Goal: Information Seeking & Learning: Learn about a topic

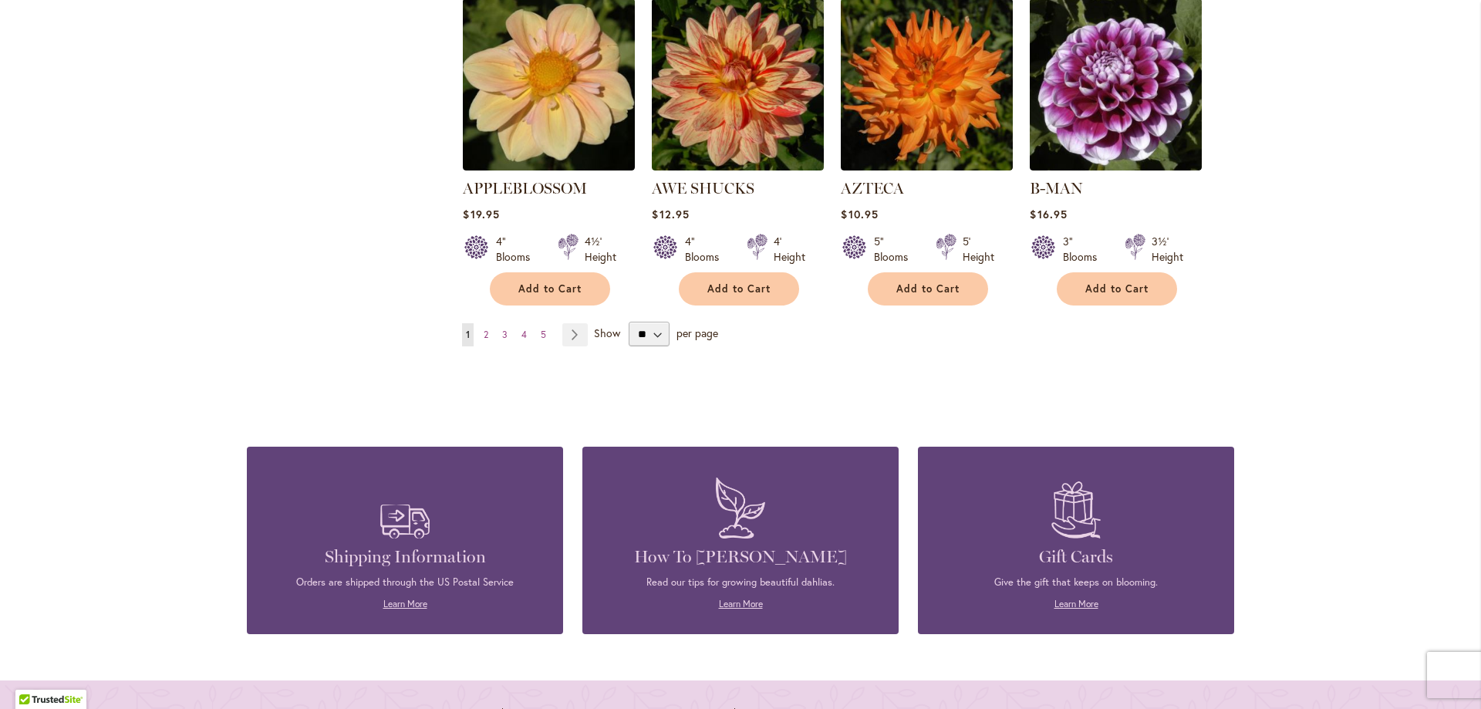
scroll to position [1234, 0]
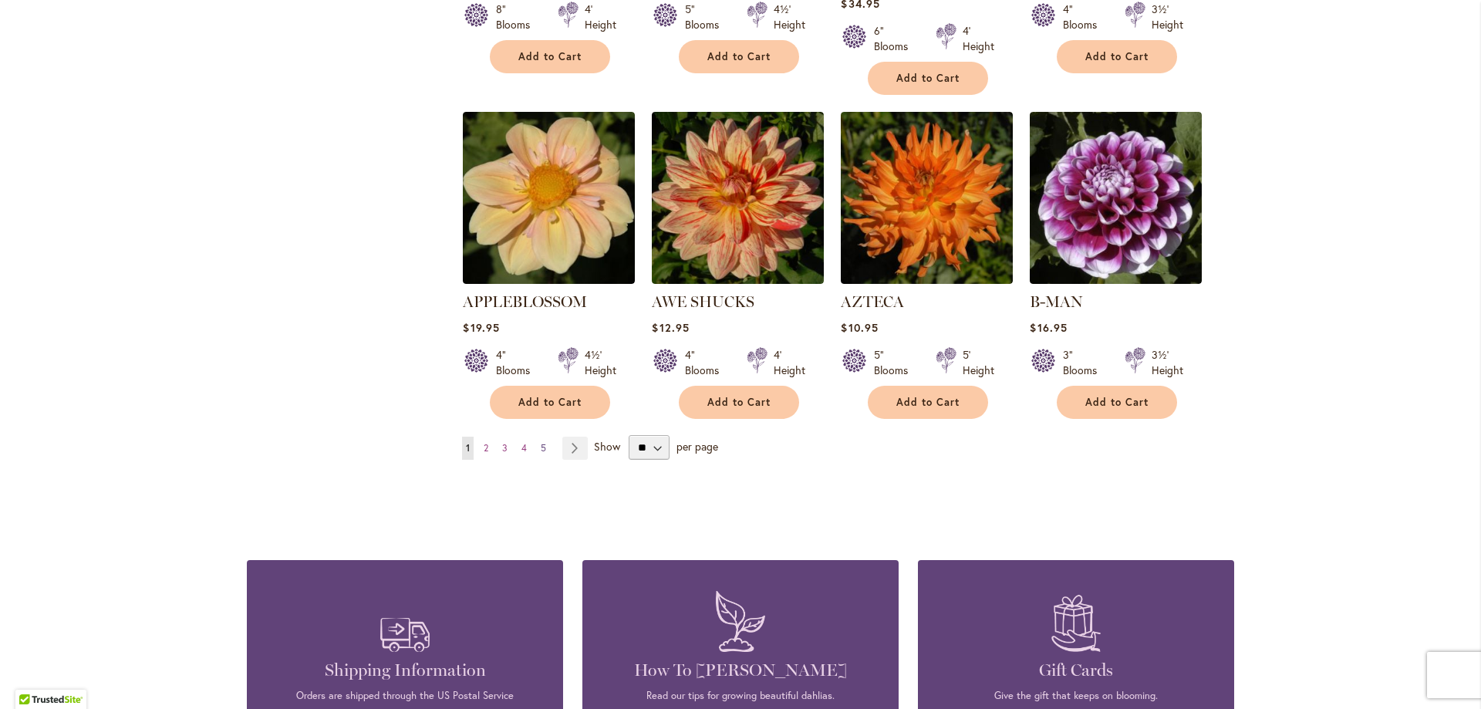
click at [541, 442] on span "5" at bounding box center [543, 448] width 5 height 12
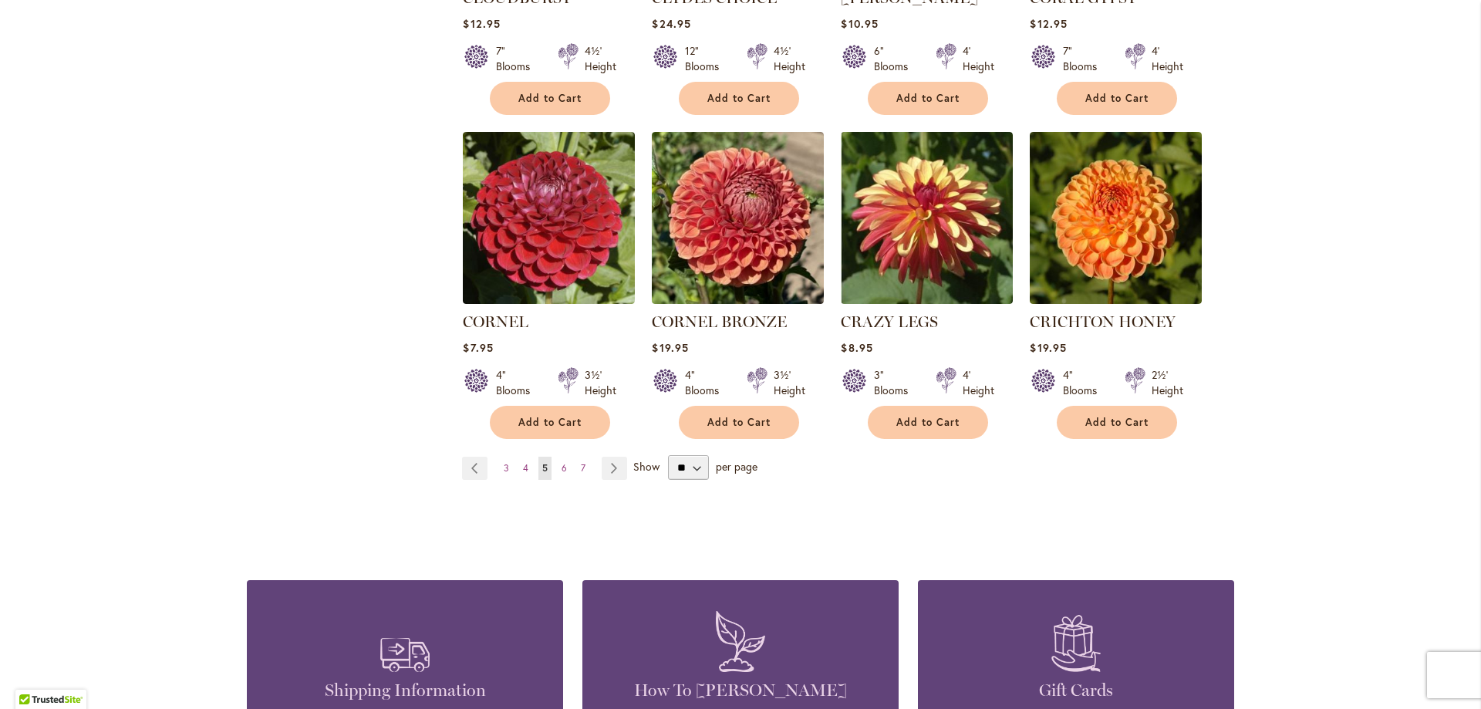
scroll to position [1234, 0]
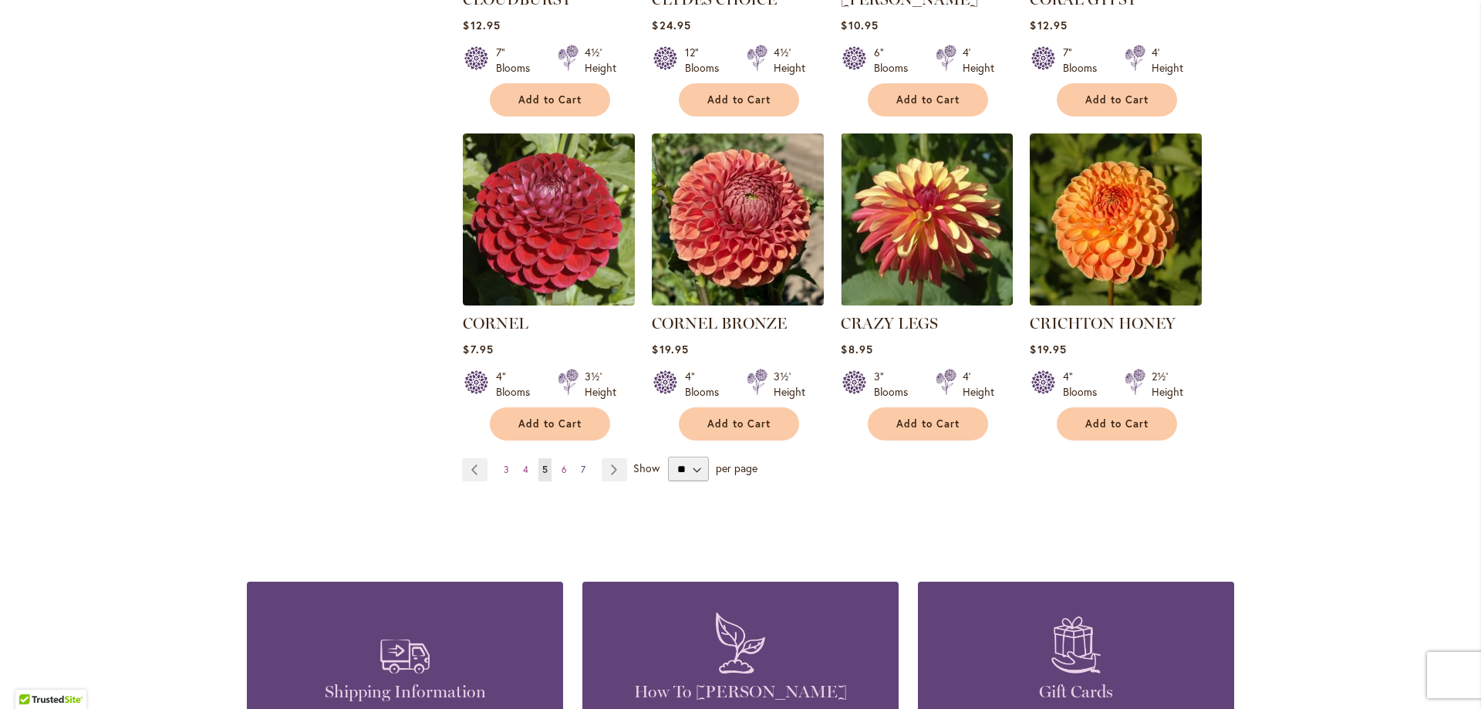
click at [581, 464] on span "7" at bounding box center [583, 470] width 5 height 12
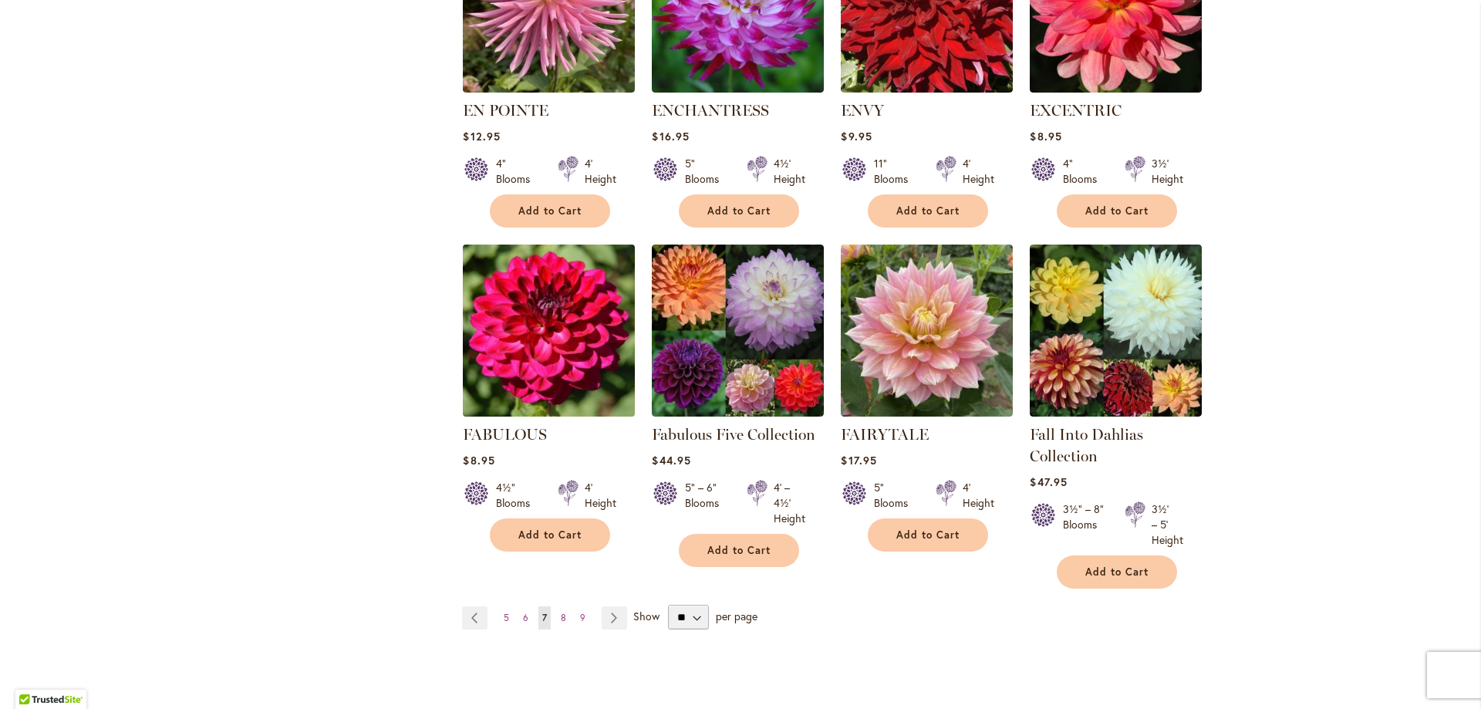
scroll to position [1157, 0]
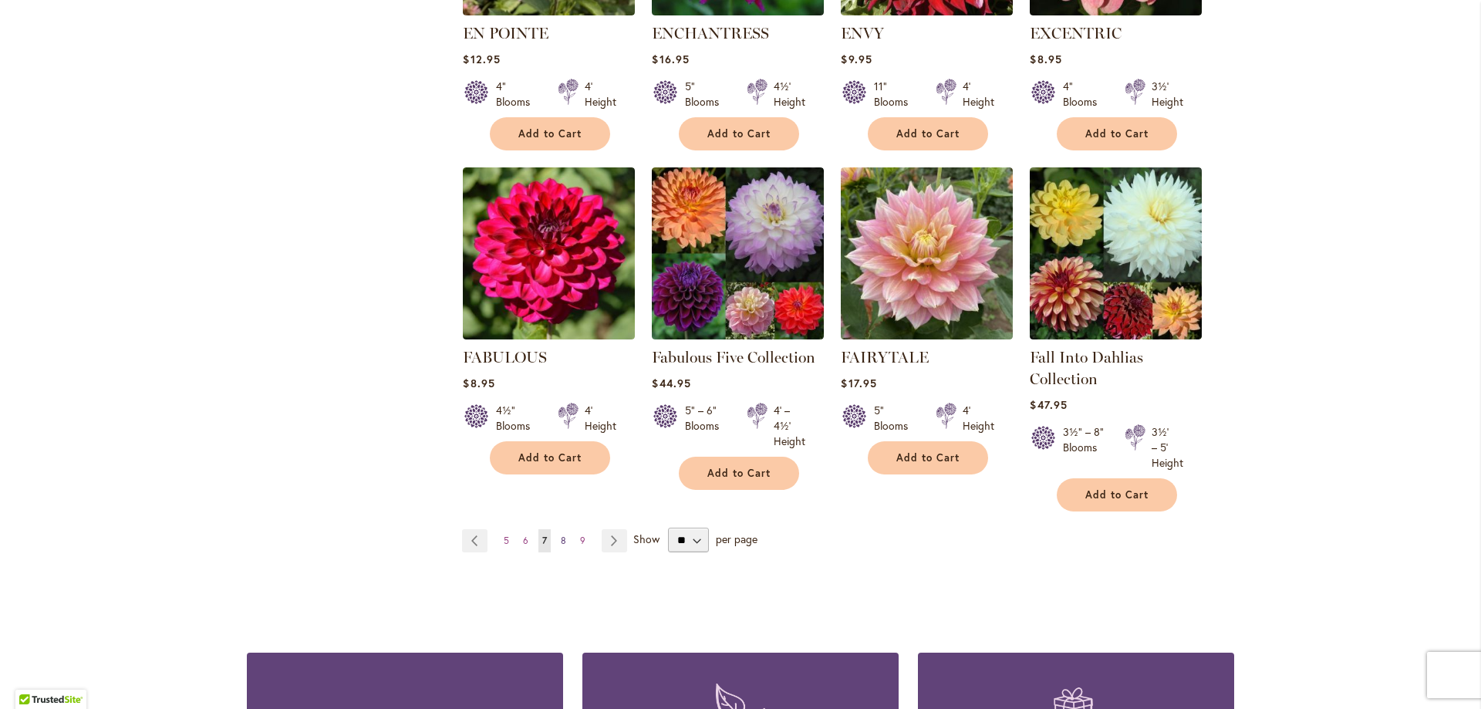
click at [561, 538] on link "Page 8" at bounding box center [563, 540] width 13 height 23
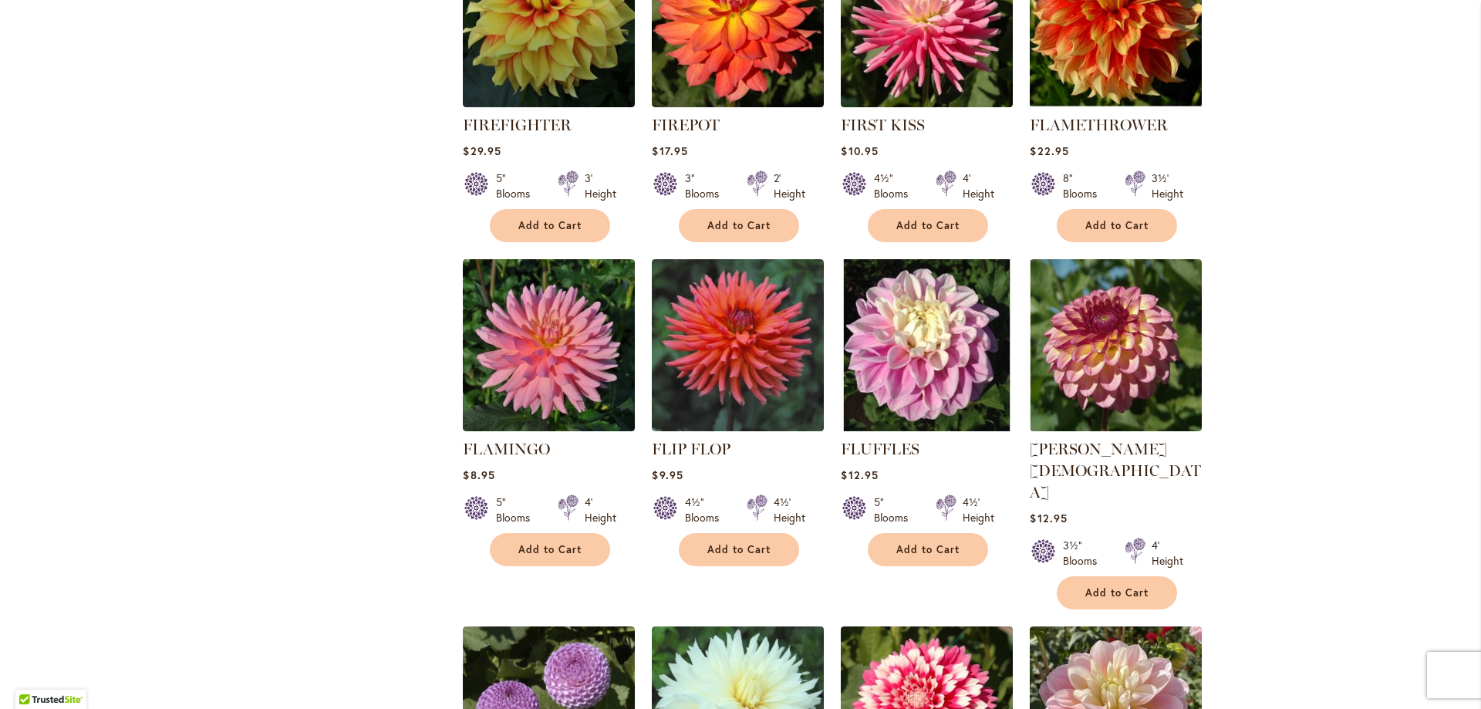
scroll to position [1157, 0]
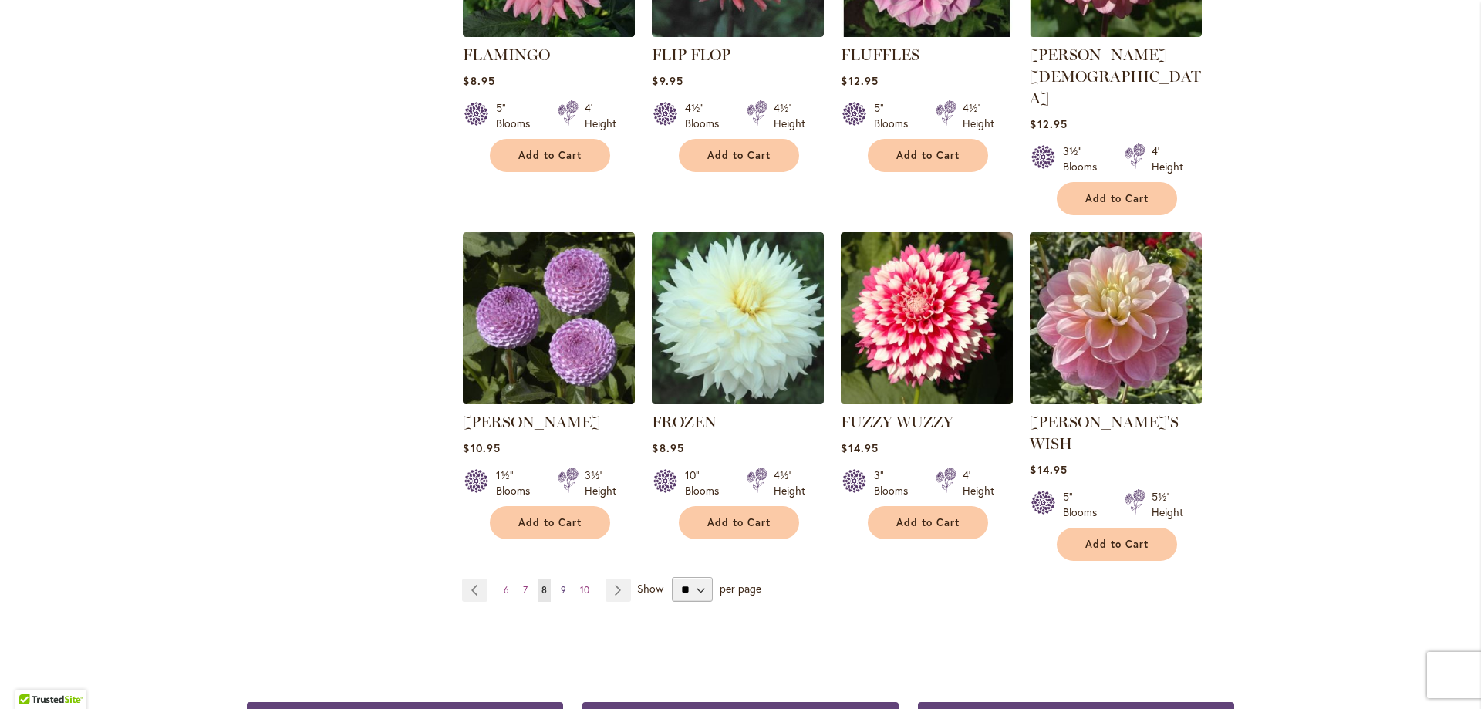
click at [561, 584] on span "9" at bounding box center [563, 590] width 5 height 12
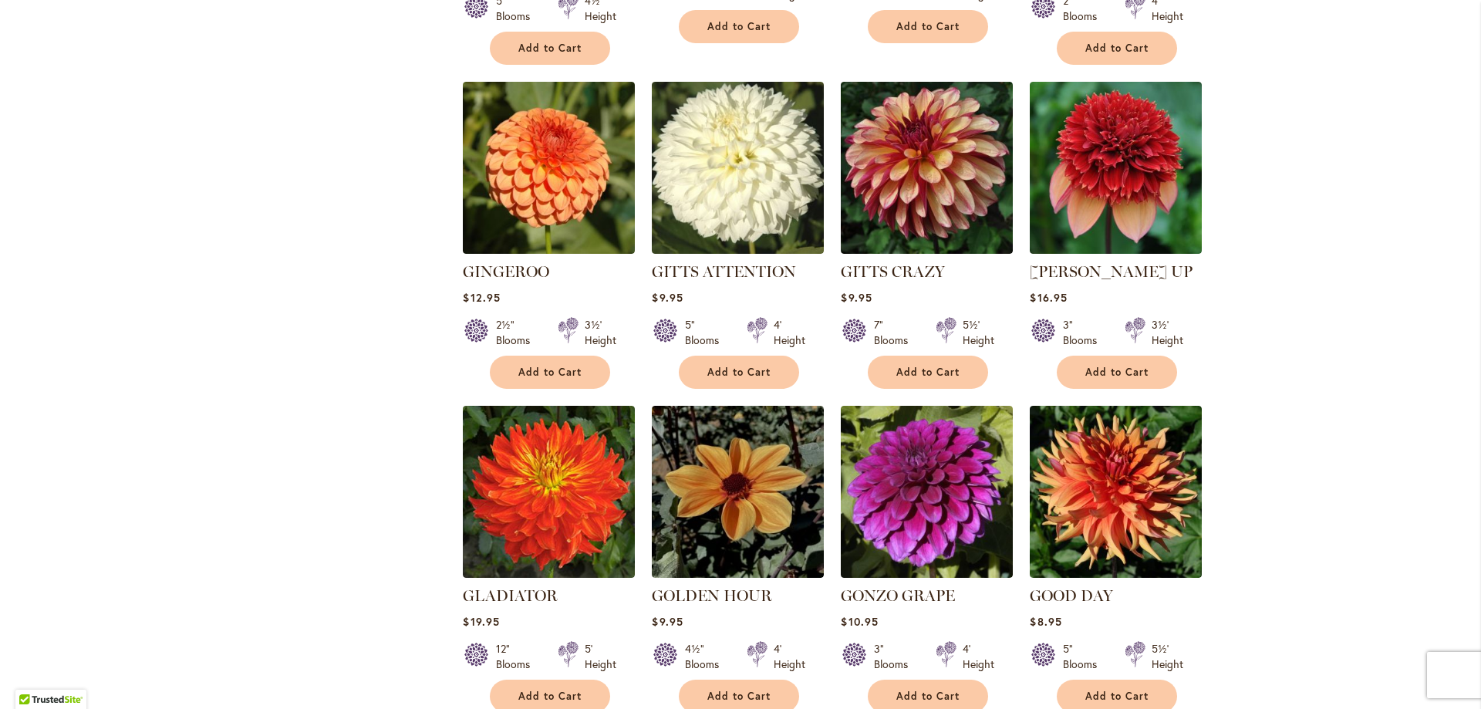
scroll to position [1388, 0]
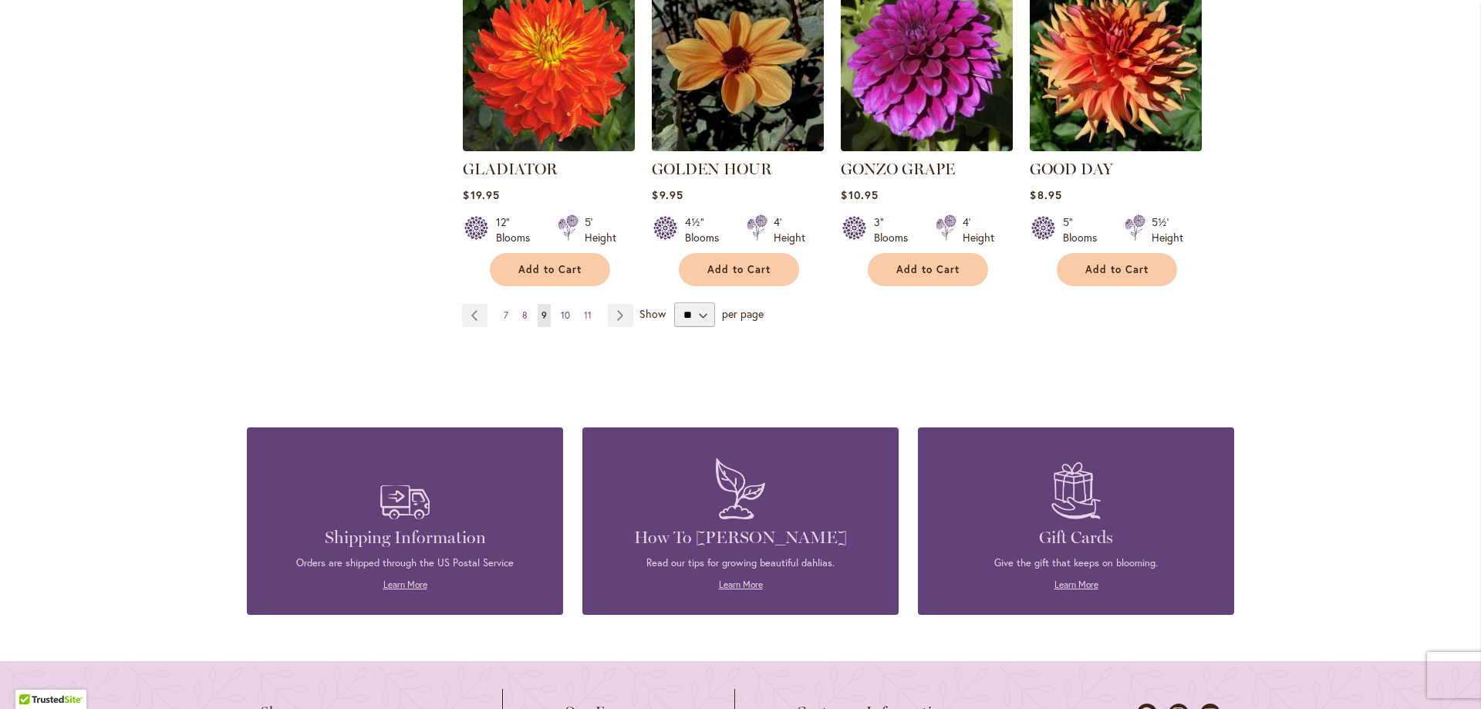
click at [561, 309] on span "10" at bounding box center [565, 315] width 9 height 12
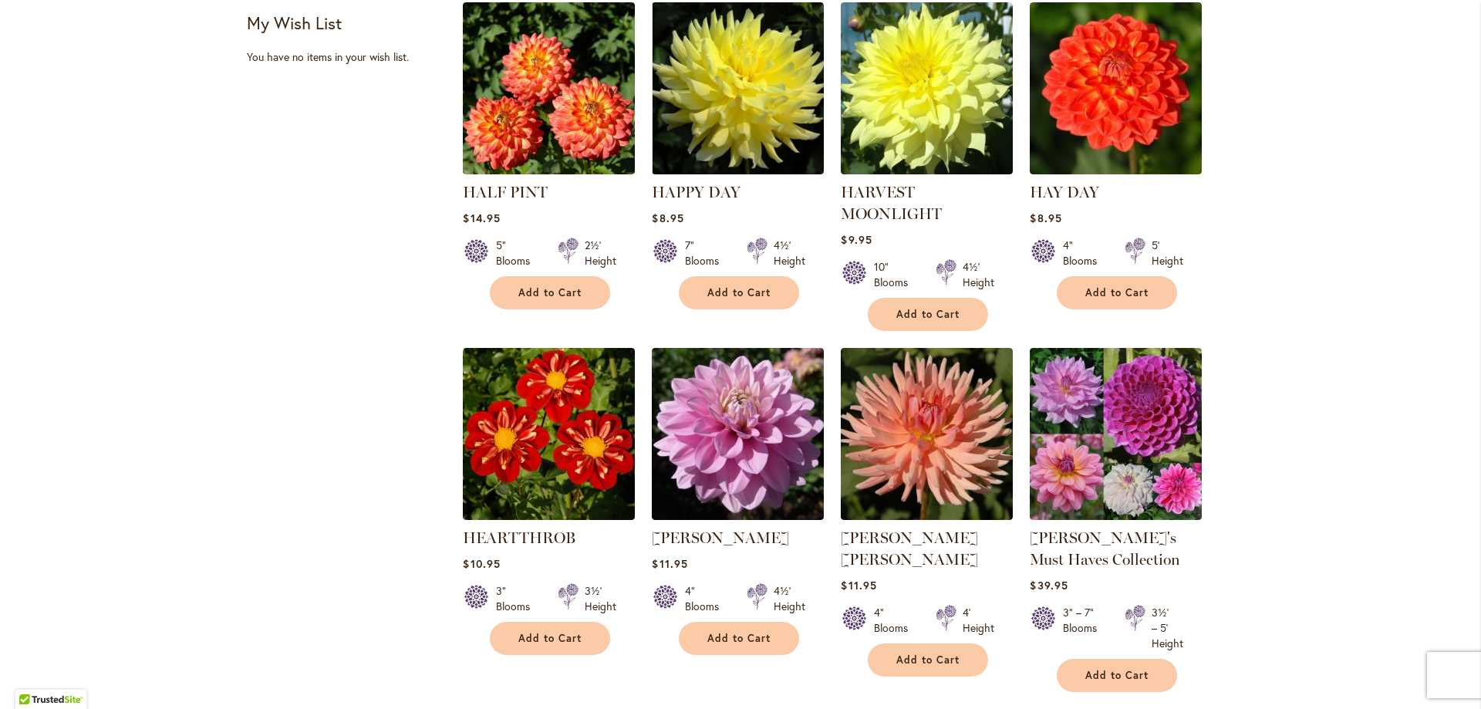
scroll to position [1080, 0]
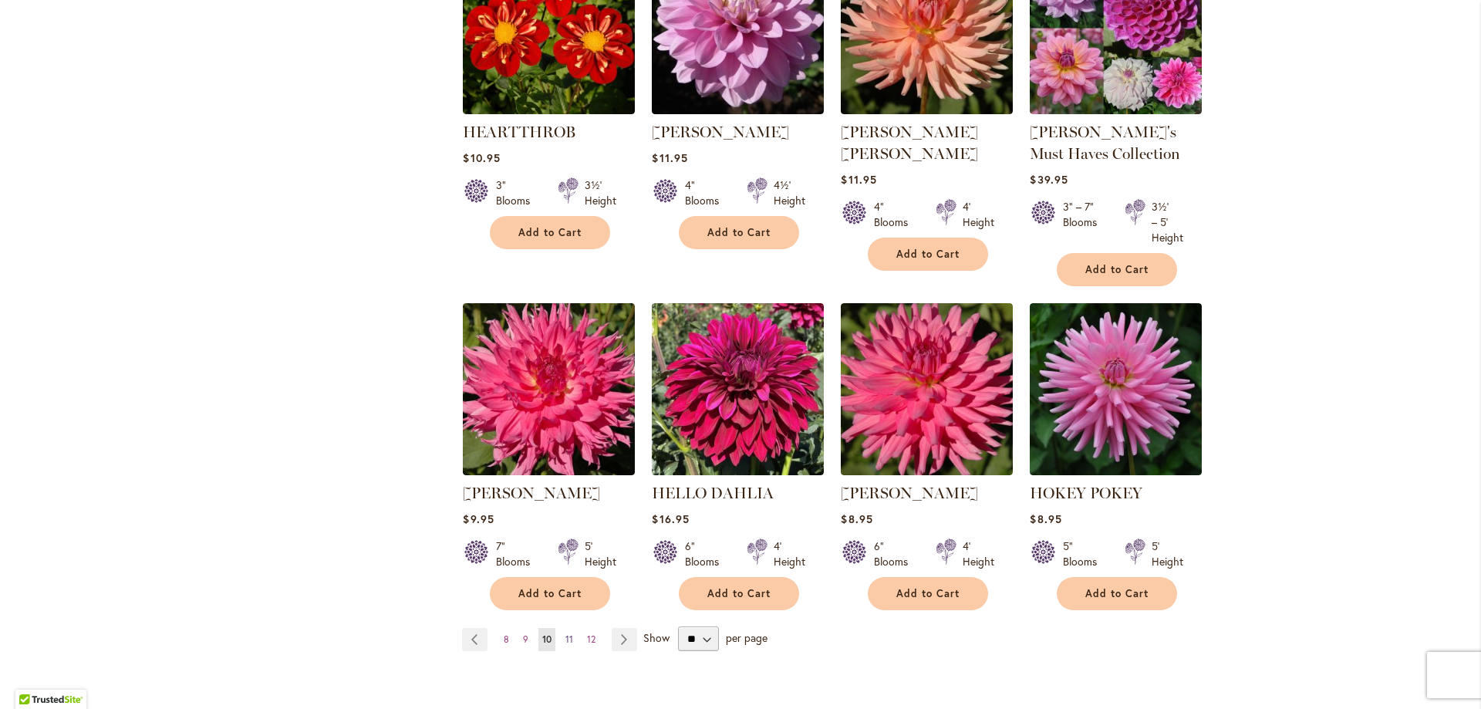
click at [561, 635] on link "Page 11" at bounding box center [568, 639] width 15 height 23
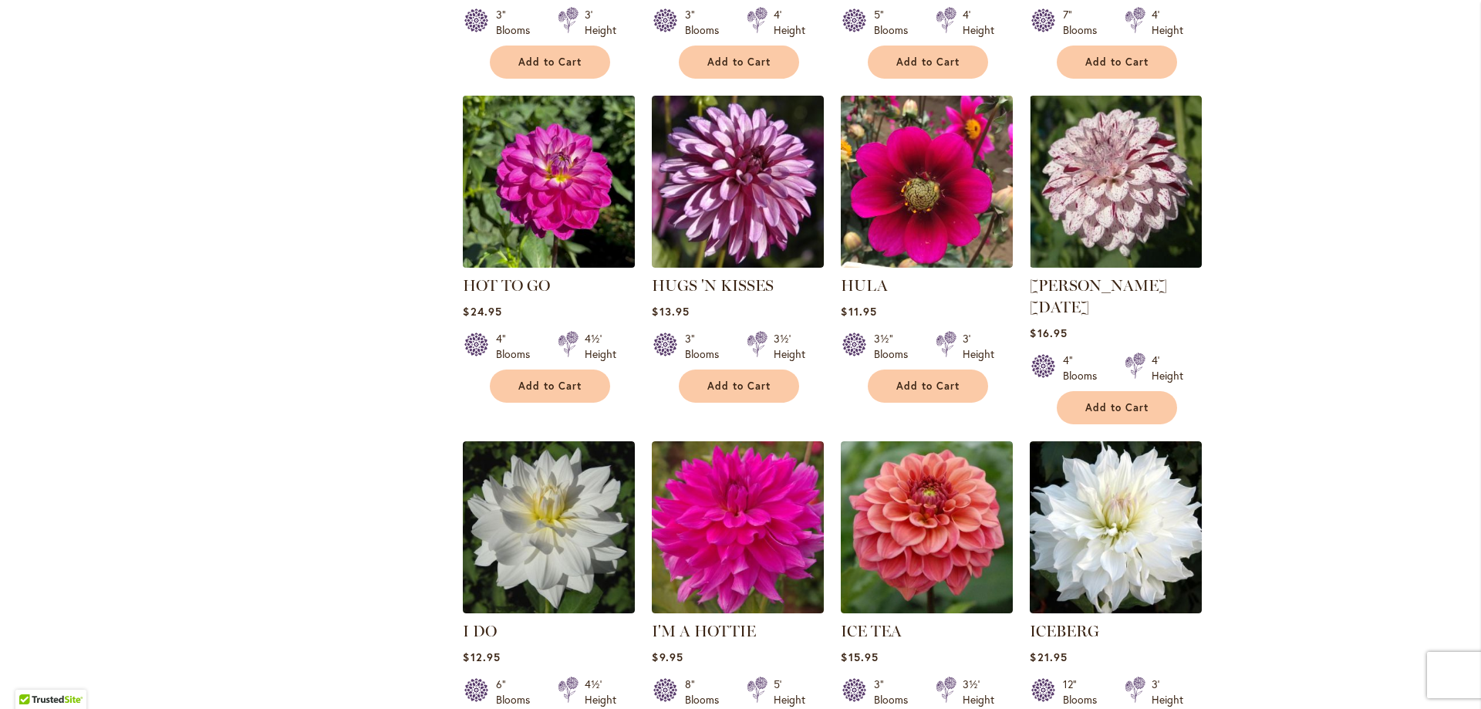
scroll to position [848, 0]
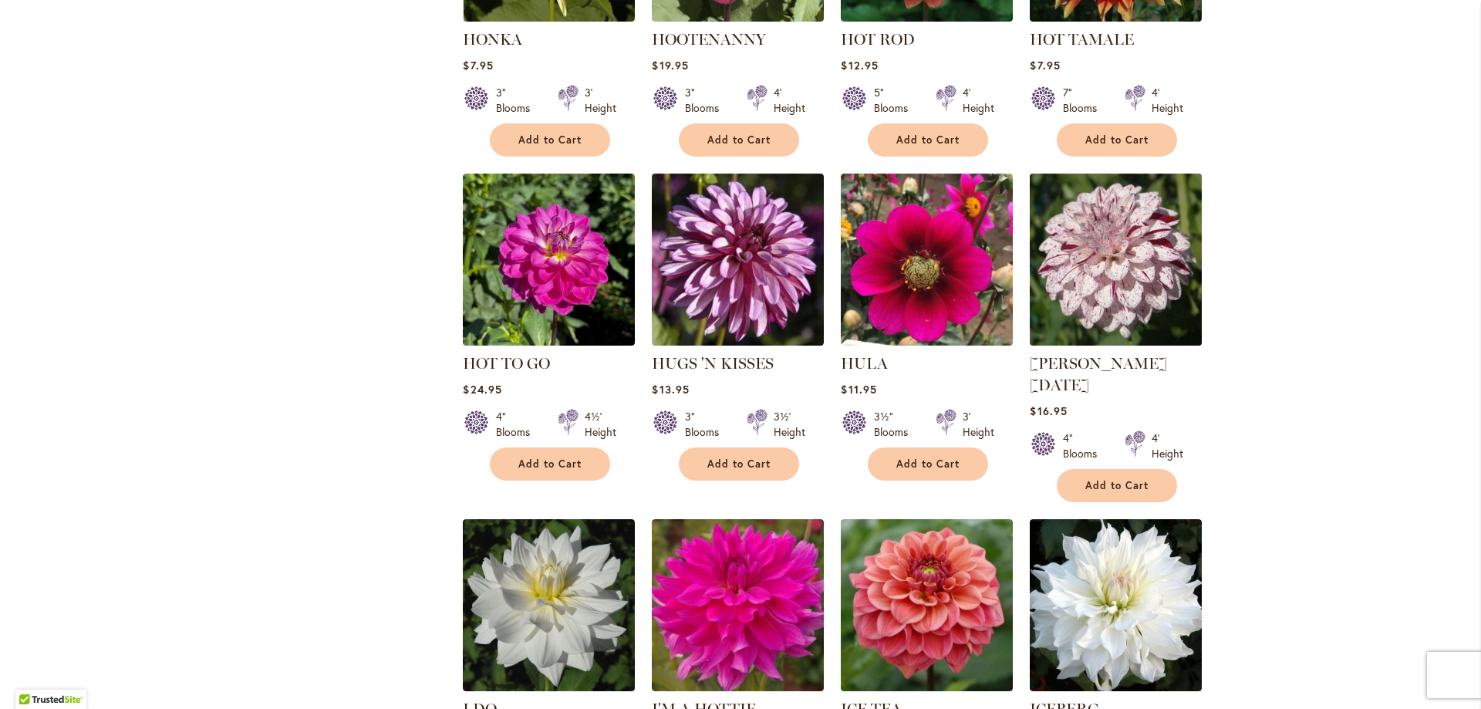
click at [1077, 275] on img at bounding box center [1116, 259] width 180 height 180
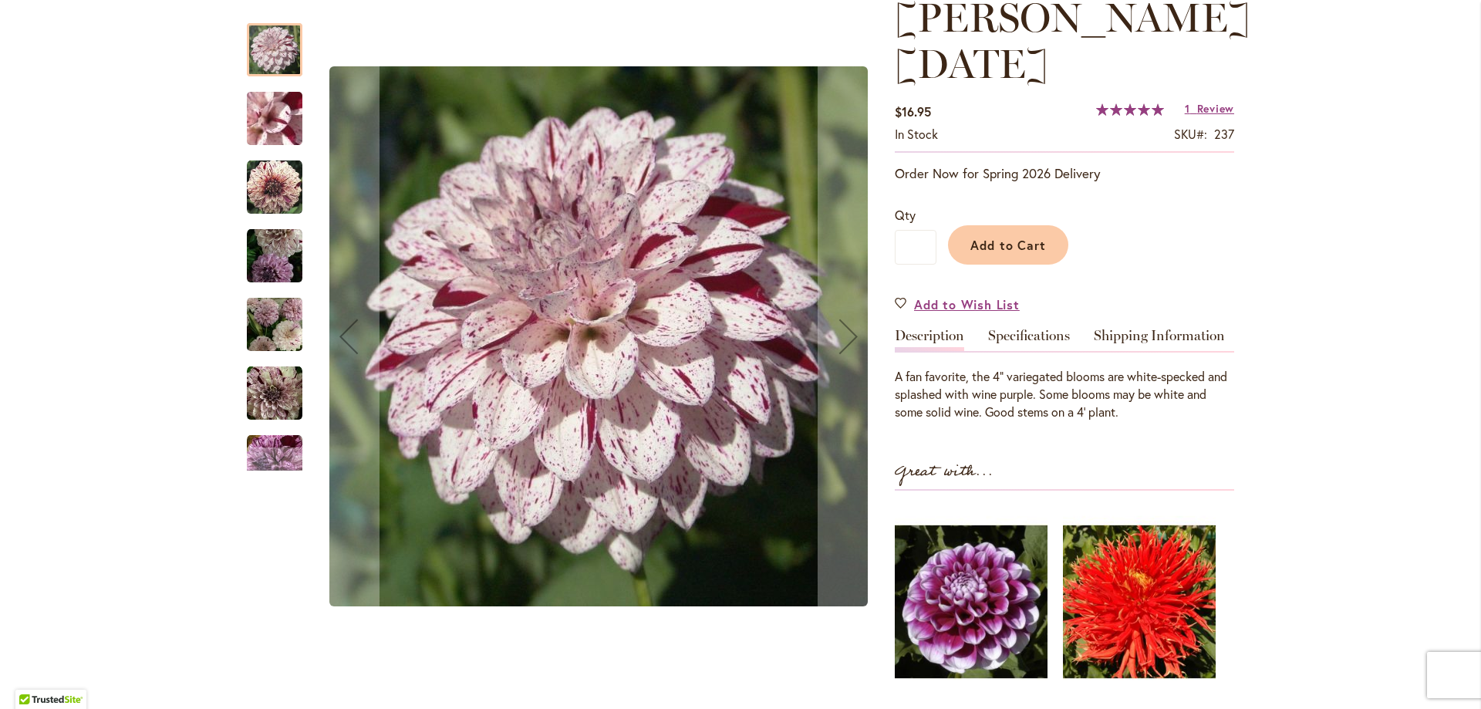
scroll to position [154, 0]
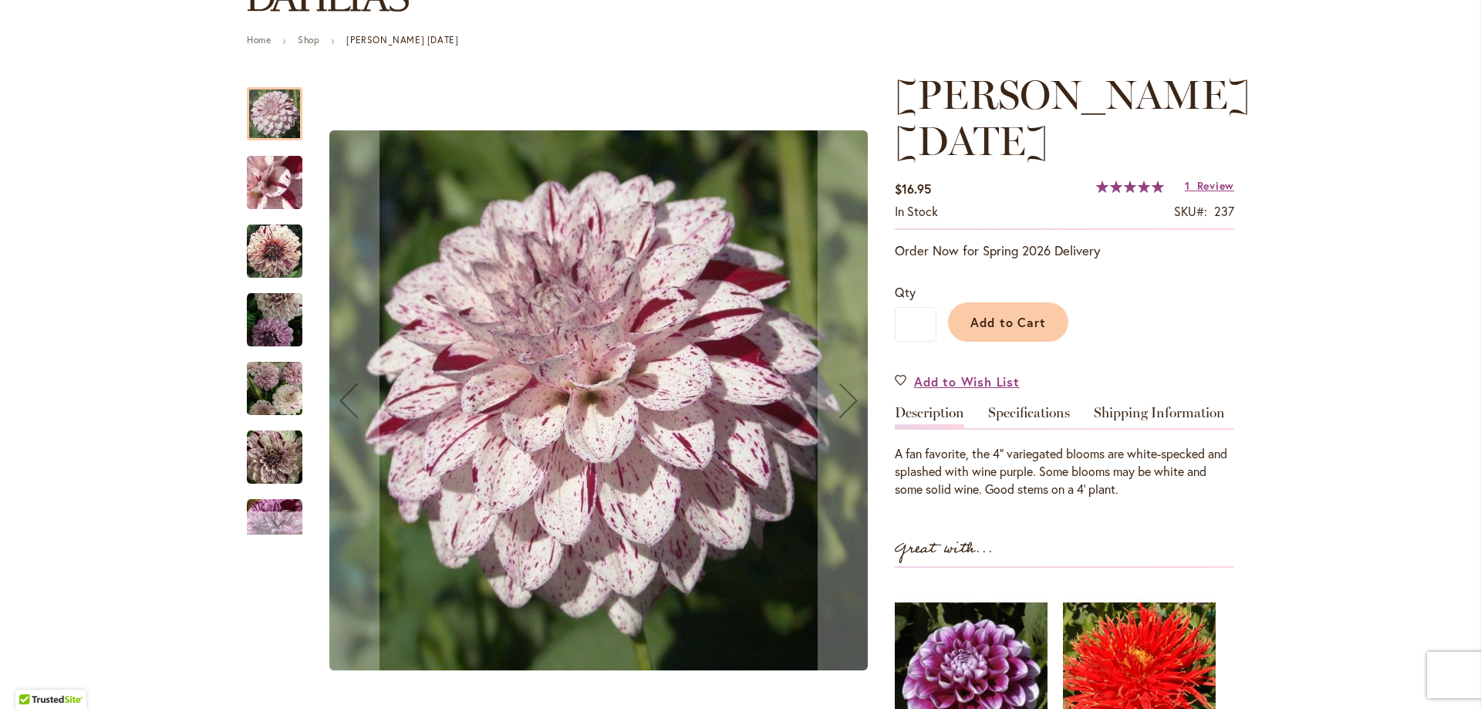
click at [270, 520] on div "Next" at bounding box center [274, 522] width 23 height 23
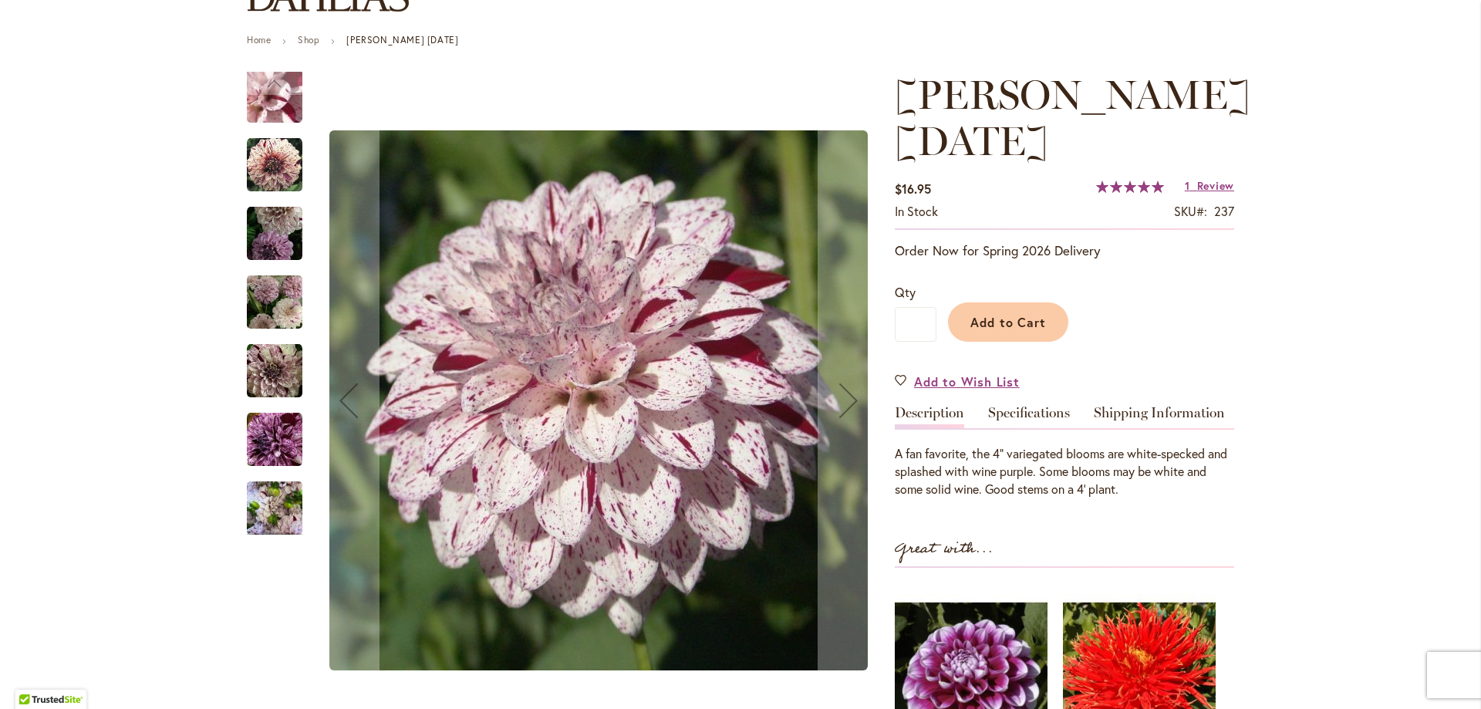
click at [272, 447] on img "HULIN'S CARNIVAL" at bounding box center [275, 440] width 56 height 56
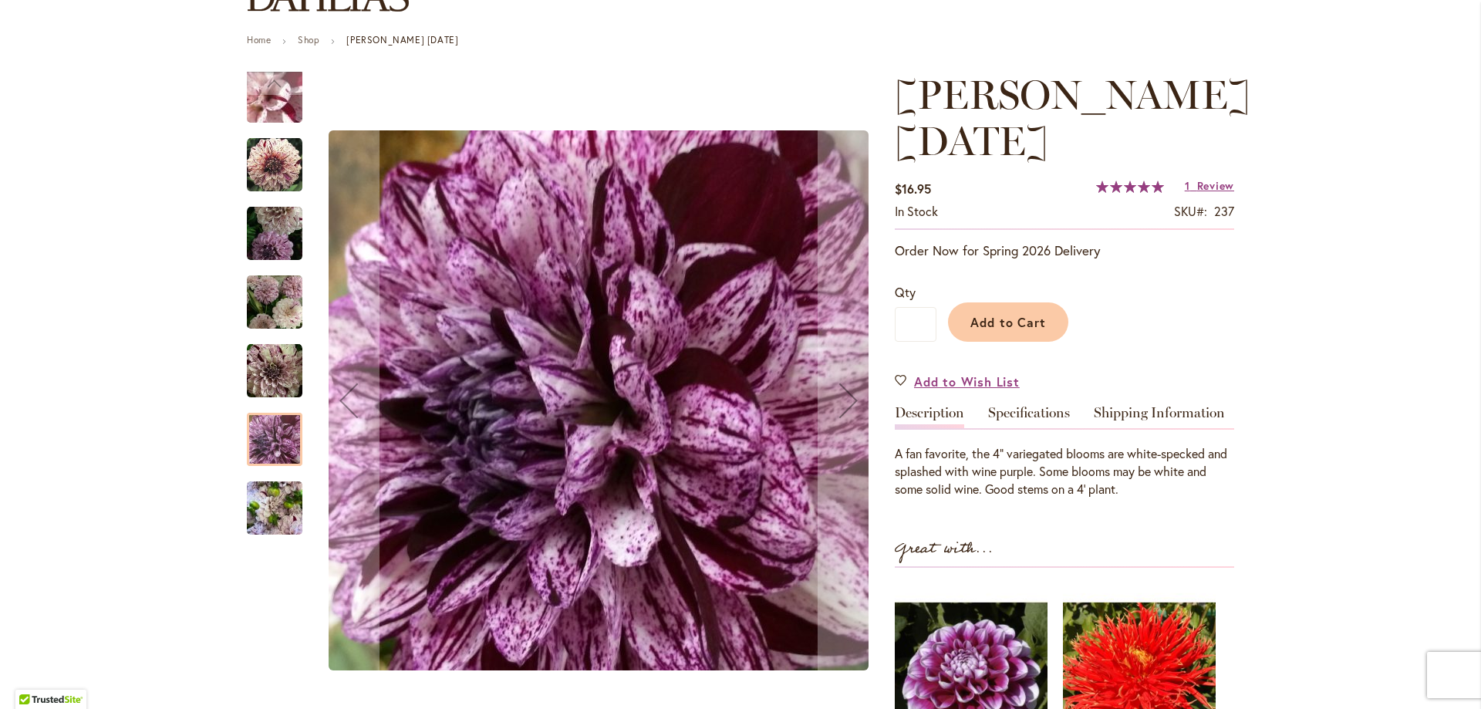
click at [271, 498] on img "HULIN'S CARNIVAL" at bounding box center [275, 508] width 56 height 74
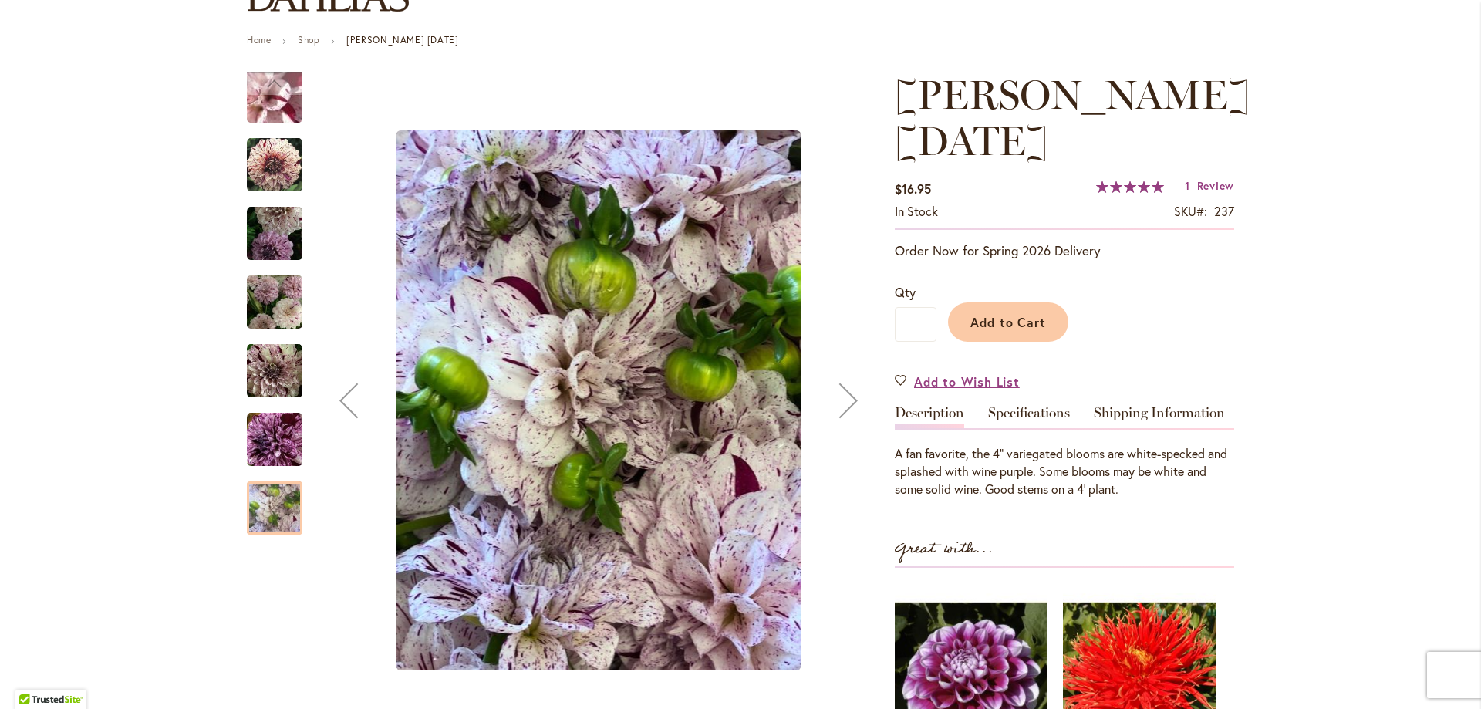
click at [264, 375] on img "HULIN'S CARNIVAL" at bounding box center [275, 371] width 56 height 56
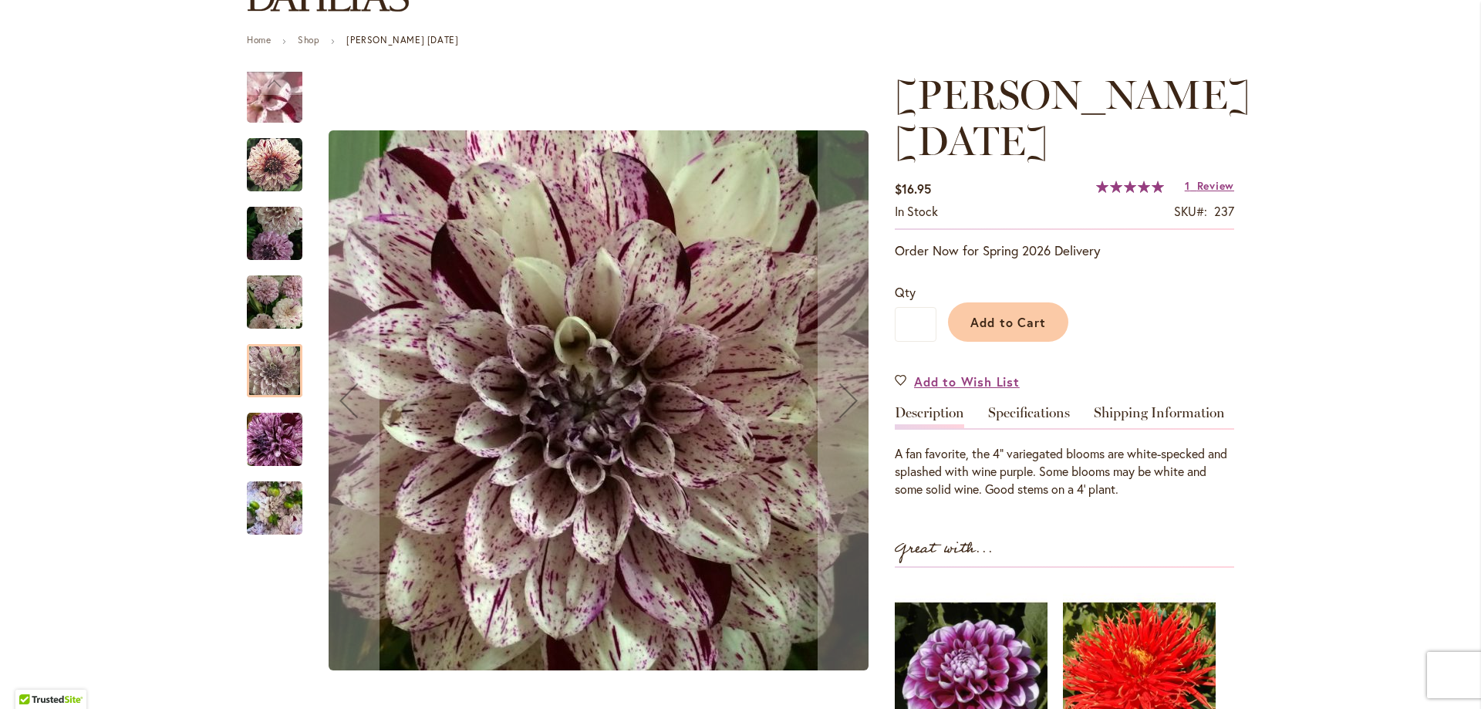
click at [267, 302] on img "HULIN'S CARNIVAL" at bounding box center [275, 301] width 56 height 59
